Goal: Information Seeking & Learning: Learn about a topic

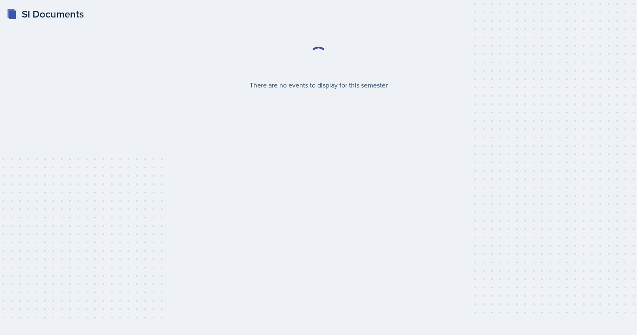
select select "2bed604d-1099-4043-b1bc-2365e8740244"
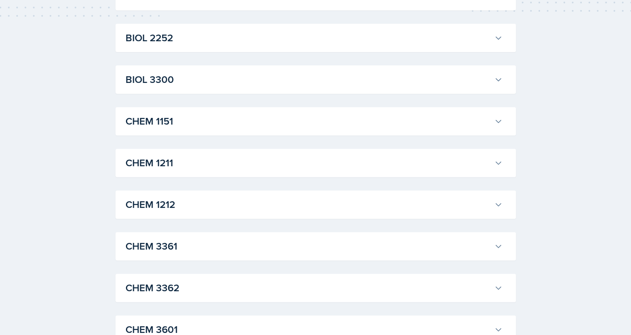
scroll to position [320, 0]
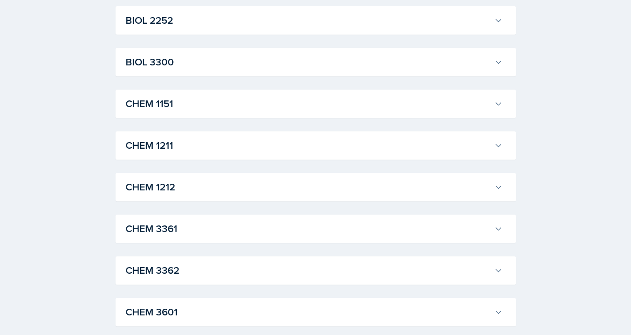
click at [278, 142] on h3 "CHEM 1211" at bounding box center [308, 145] width 365 height 15
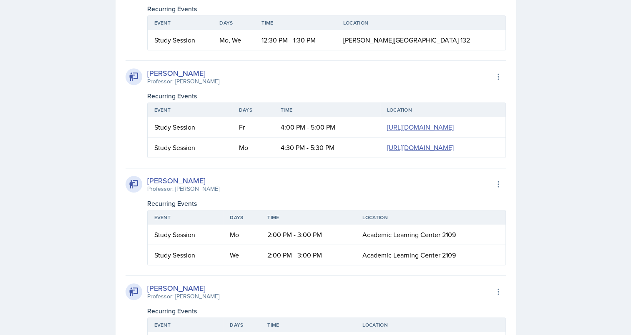
scroll to position [0, 43]
drag, startPoint x: 239, startPoint y: 126, endPoint x: 506, endPoint y: 161, distance: 269.3
click at [506, 158] on table "Event Days Time Location Study Session Fr 4:00 PM - 5:00 PM [URL][DOMAIN_NAME] …" at bounding box center [326, 130] width 359 height 55
copy link "[URL][DOMAIN_NAME]"
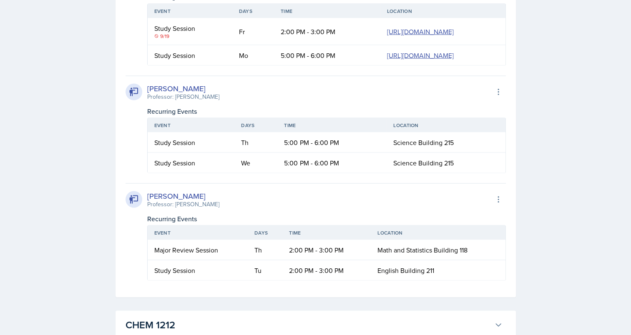
scroll to position [0, 29]
drag, startPoint x: 242, startPoint y: 205, endPoint x: 544, endPoint y: 252, distance: 305.7
copy table "Event Days Time Location Study Session [DATE] 2:00 PM - 3:00 PM [URL][DOMAIN_NA…"
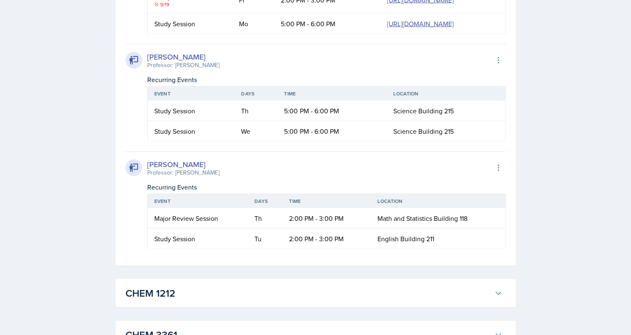
copy table "Event Days Time Location Study Session [DATE] 2:00 PM - 3:00 PM [URL][DOMAIN_NA…"
